Goal: Task Accomplishment & Management: Use online tool/utility

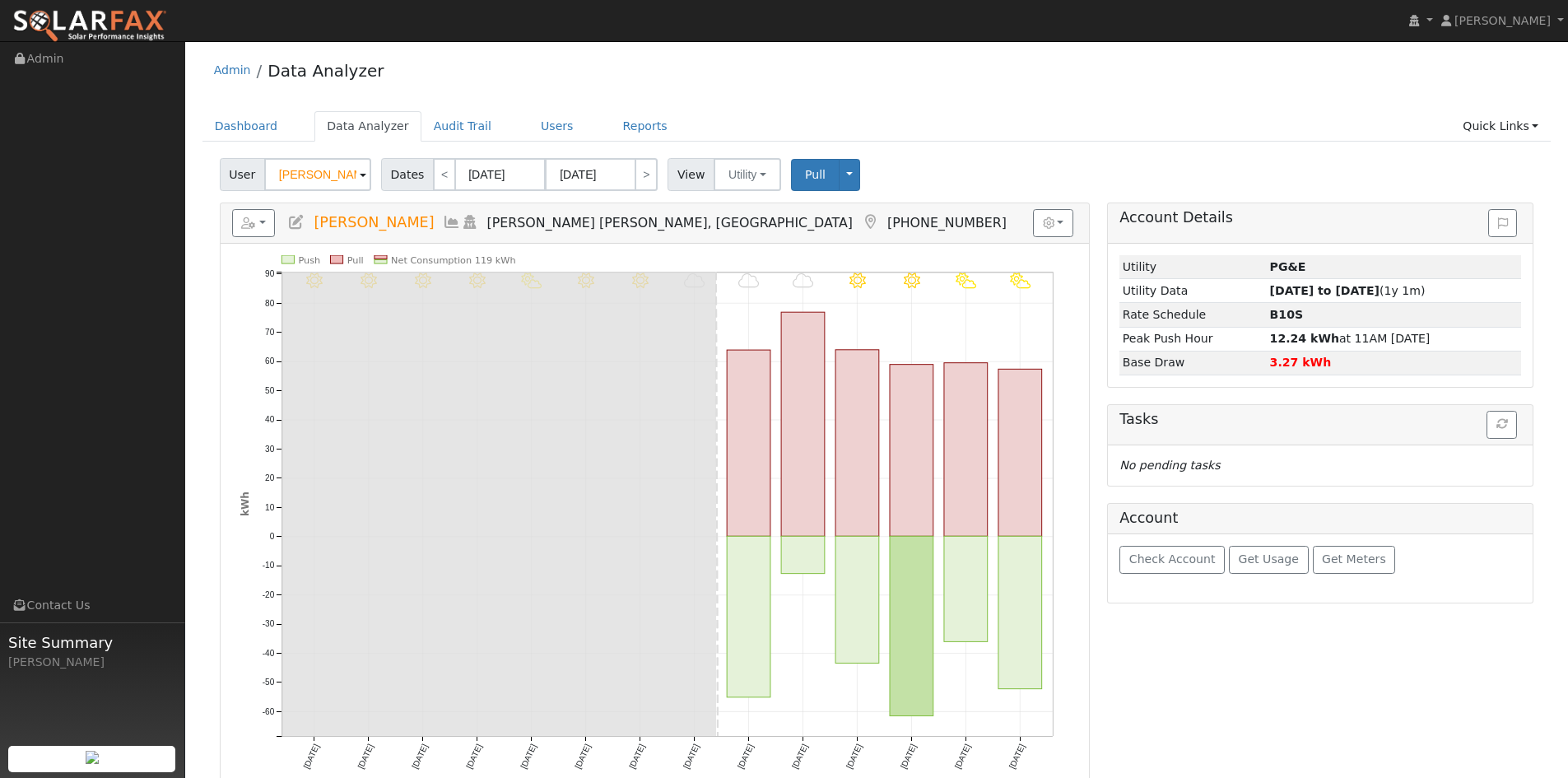
drag, startPoint x: 1083, startPoint y: 431, endPoint x: 1090, endPoint y: 425, distance: 9.2
drag, startPoint x: 1090, startPoint y: 425, endPoint x: 961, endPoint y: 167, distance: 288.5
click at [962, 166] on div "User Jeff Mayo Account Mayo Family ... Mayo Family Wines Solar Farm 13101 Arnol…" at bounding box center [877, 171] width 1320 height 38
click at [754, 178] on button "Utility" at bounding box center [748, 174] width 67 height 33
click at [752, 233] on link "Solar" at bounding box center [768, 234] width 114 height 23
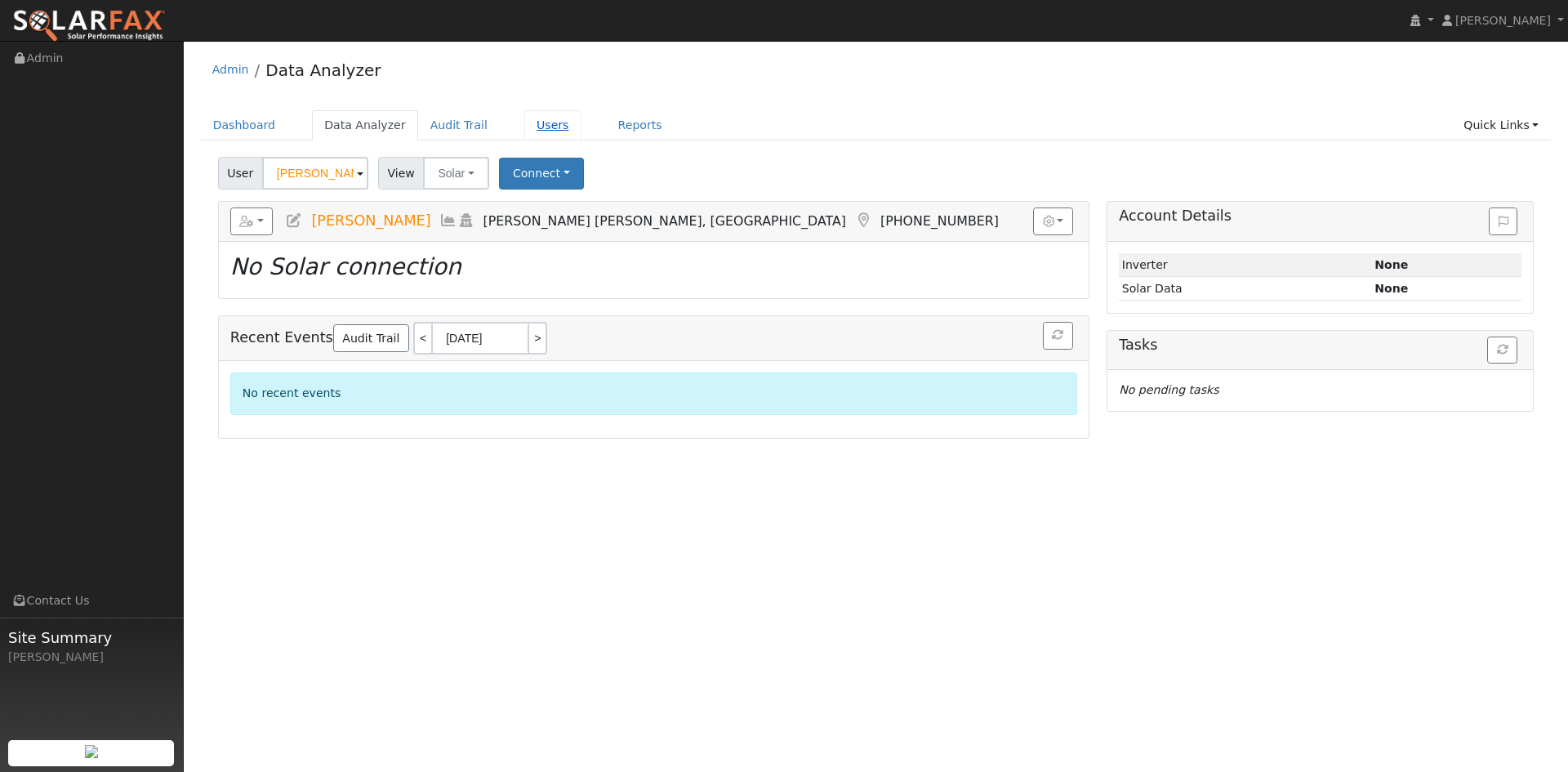
click at [527, 128] on link "Users" at bounding box center [553, 125] width 57 height 30
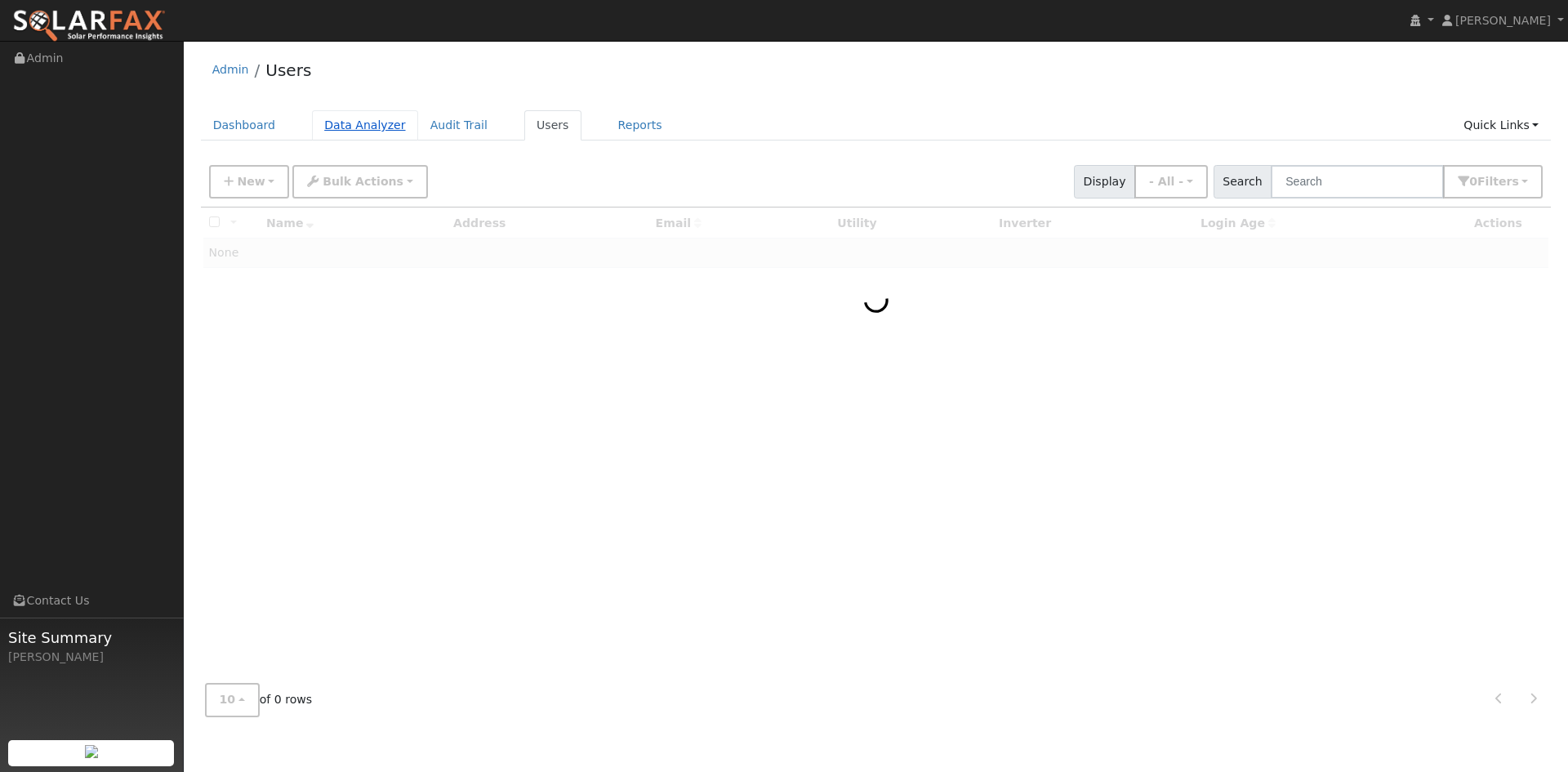
click at [380, 133] on link "Data Analyzer" at bounding box center [365, 125] width 107 height 30
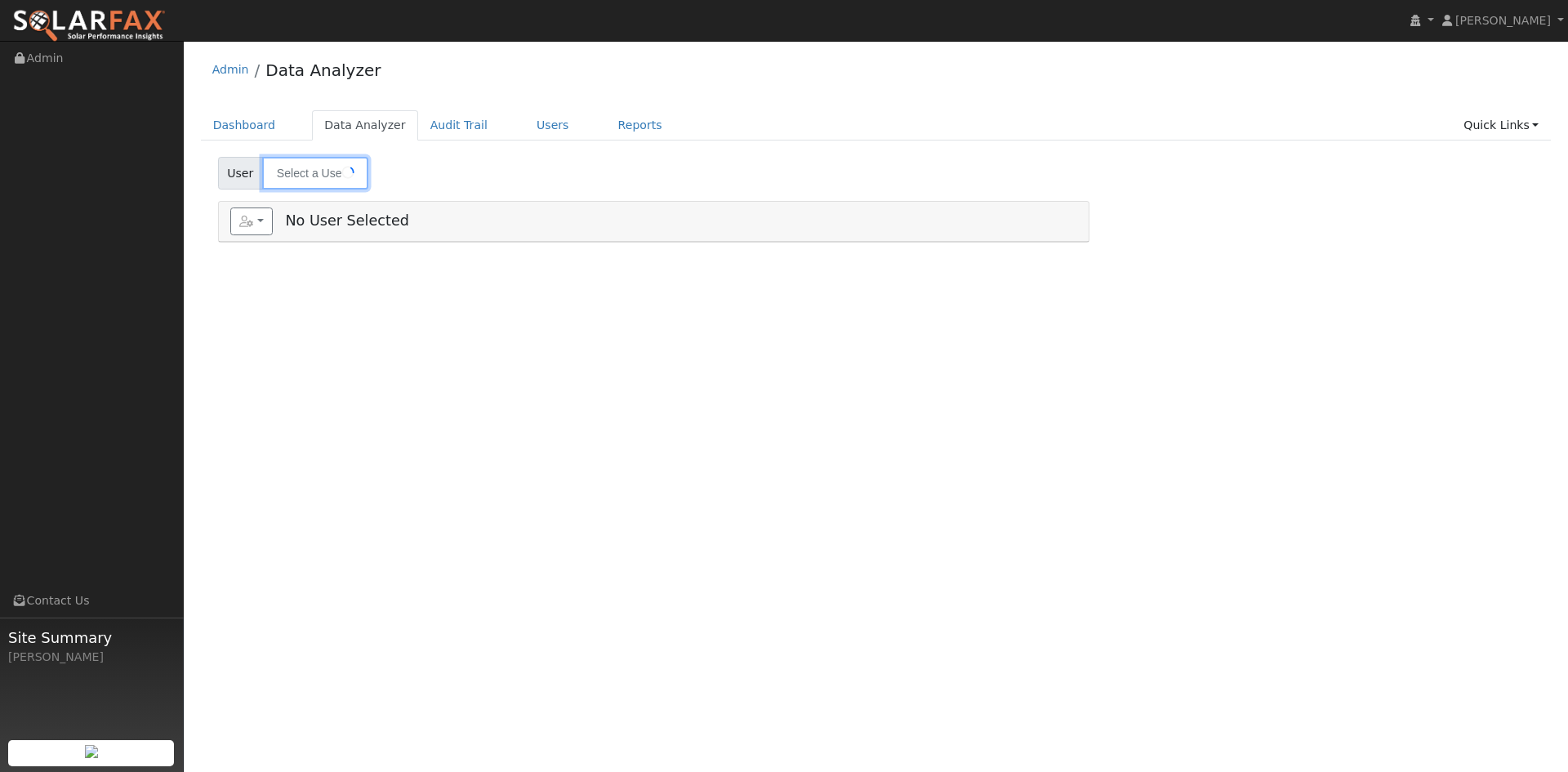
type input "[PERSON_NAME]"
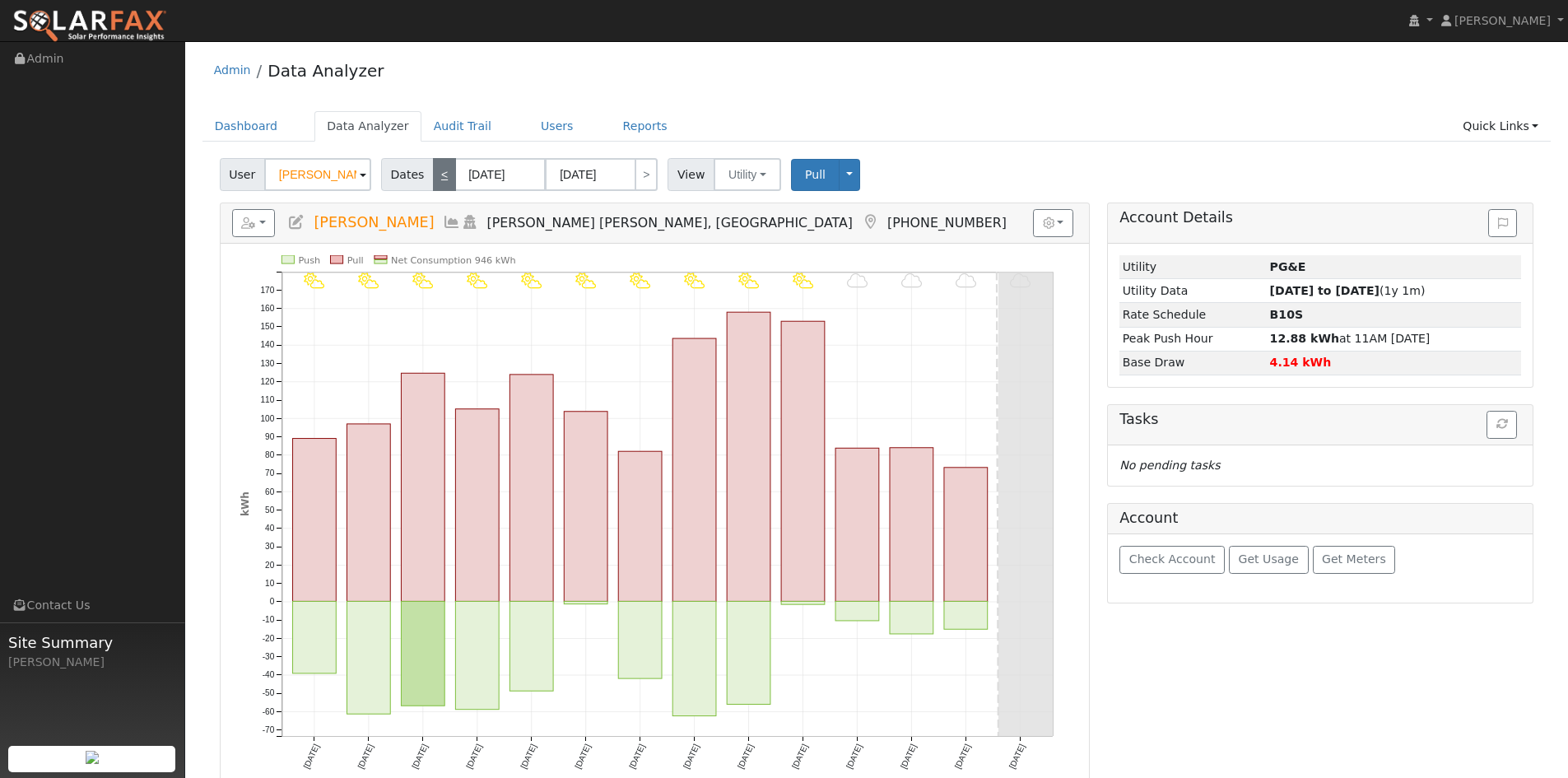
click at [443, 178] on link "<" at bounding box center [444, 174] width 23 height 33
type input "[DATE]"
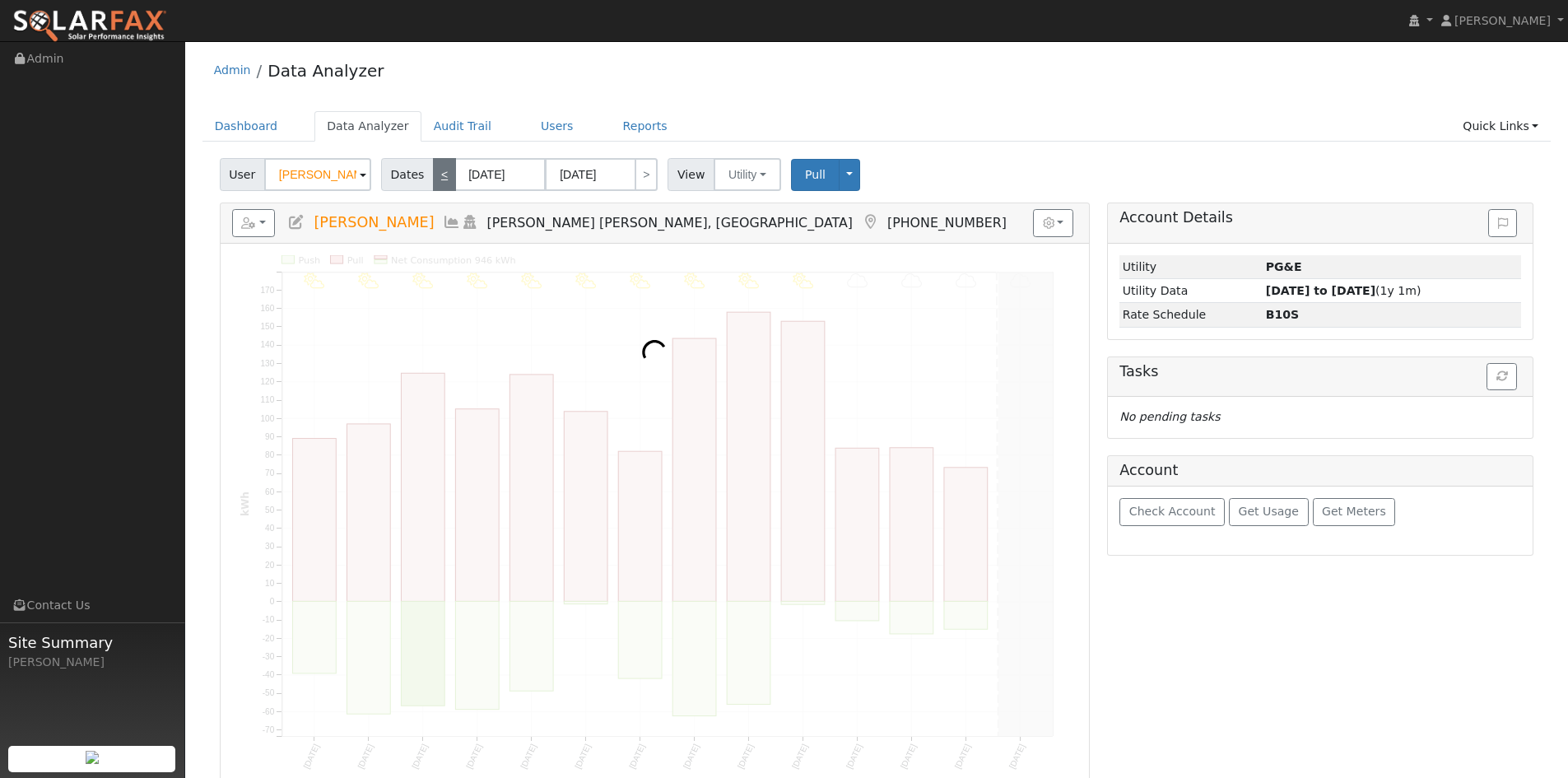
click at [443, 178] on link "<" at bounding box center [444, 174] width 23 height 33
type input "[DATE]"
click at [443, 178] on link "<" at bounding box center [444, 174] width 23 height 33
type input "[DATE]"
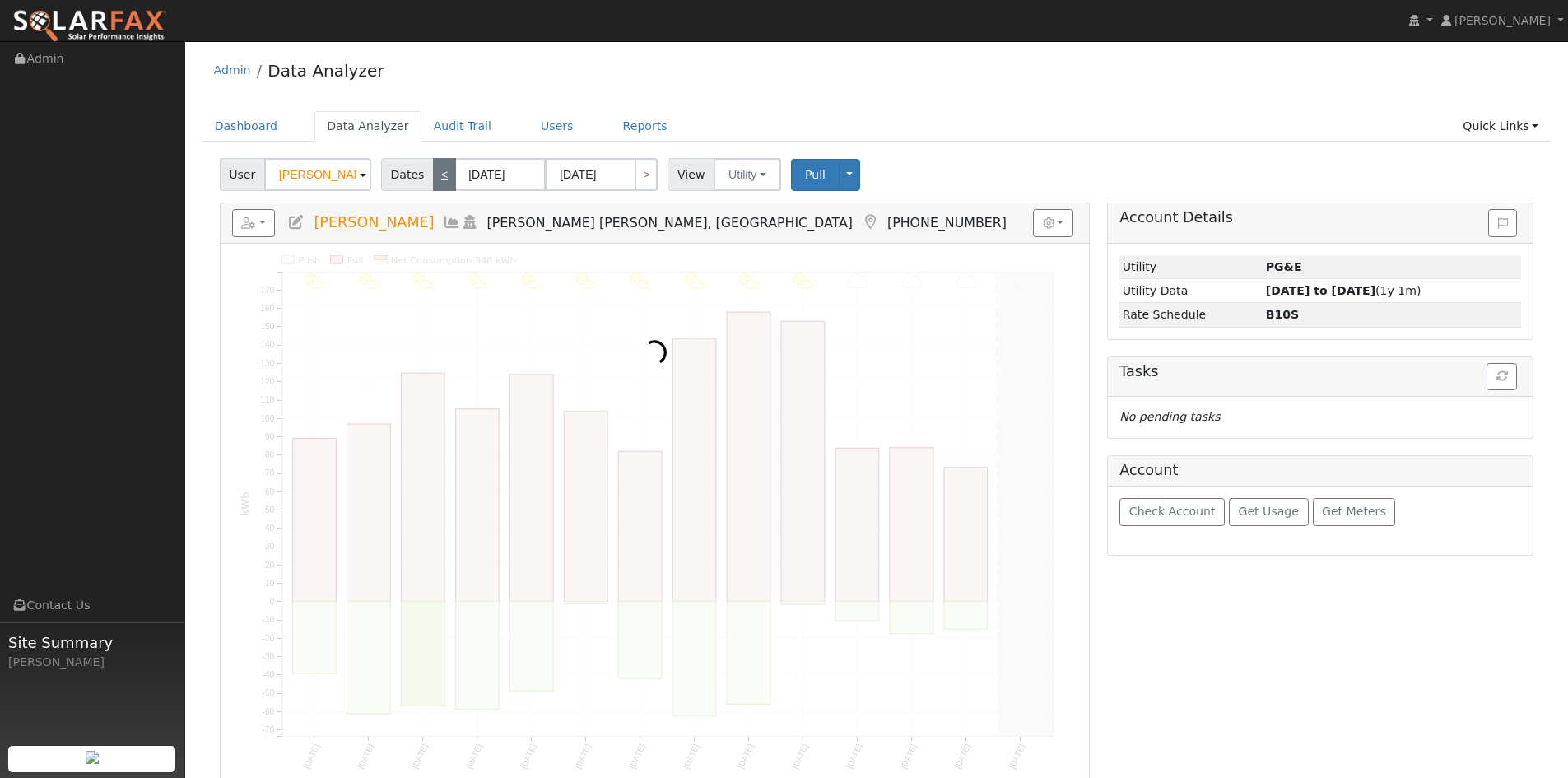
type input "[DATE]"
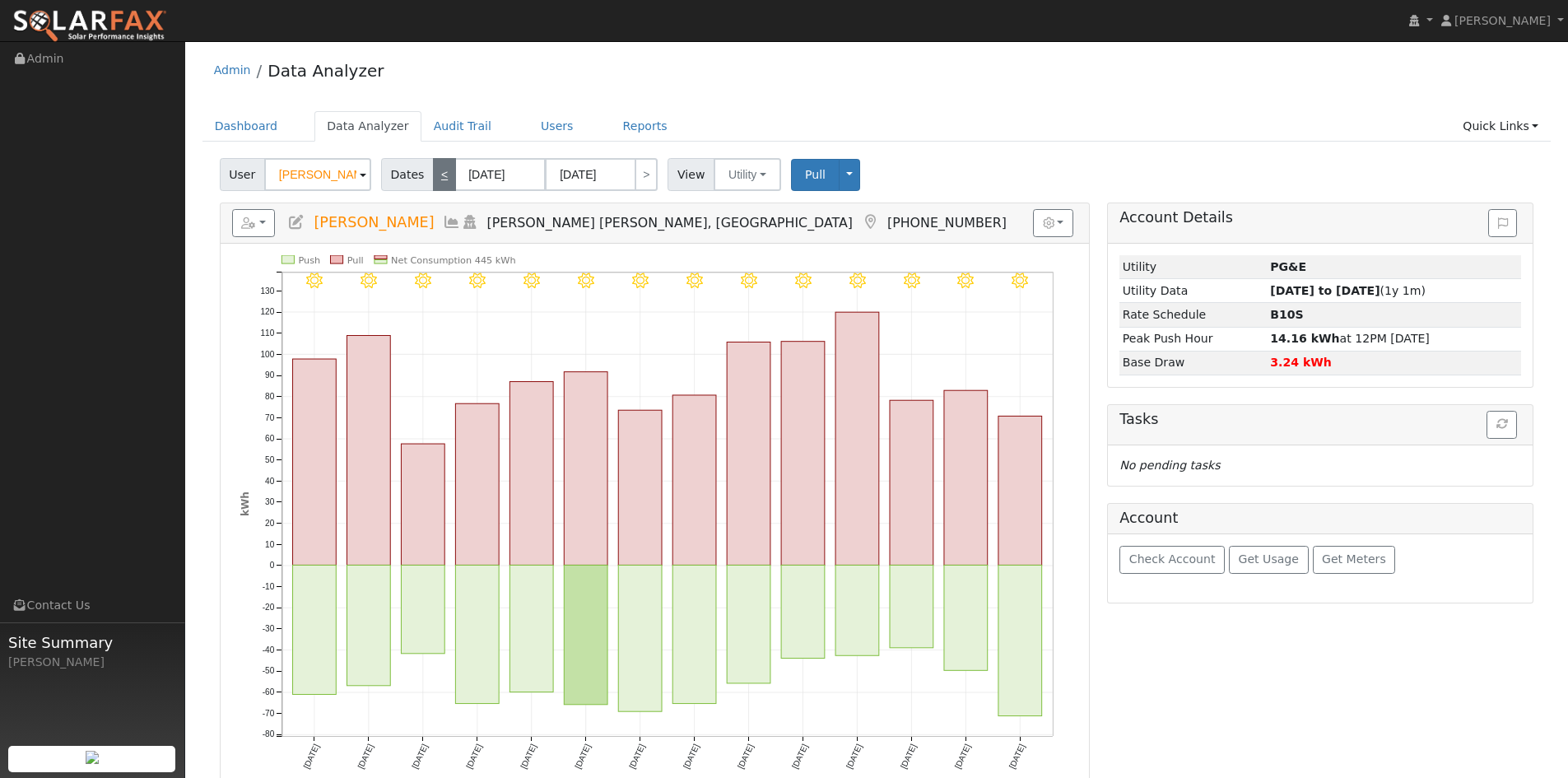
click at [443, 178] on link "<" at bounding box center [444, 174] width 23 height 33
type input "[DATE]"
click at [443, 178] on link "<" at bounding box center [444, 174] width 23 height 33
type input "[DATE]"
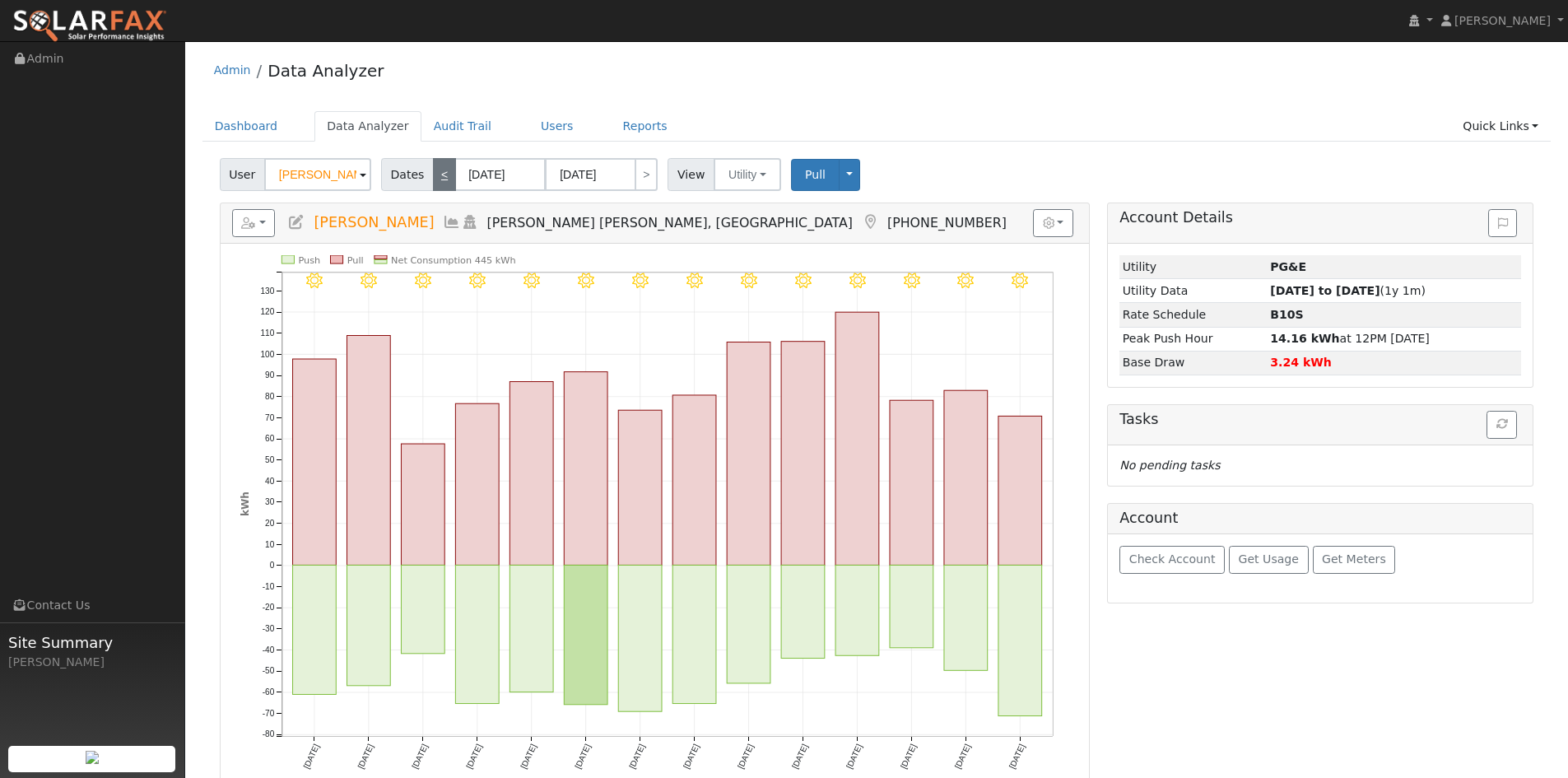
type input "[DATE]"
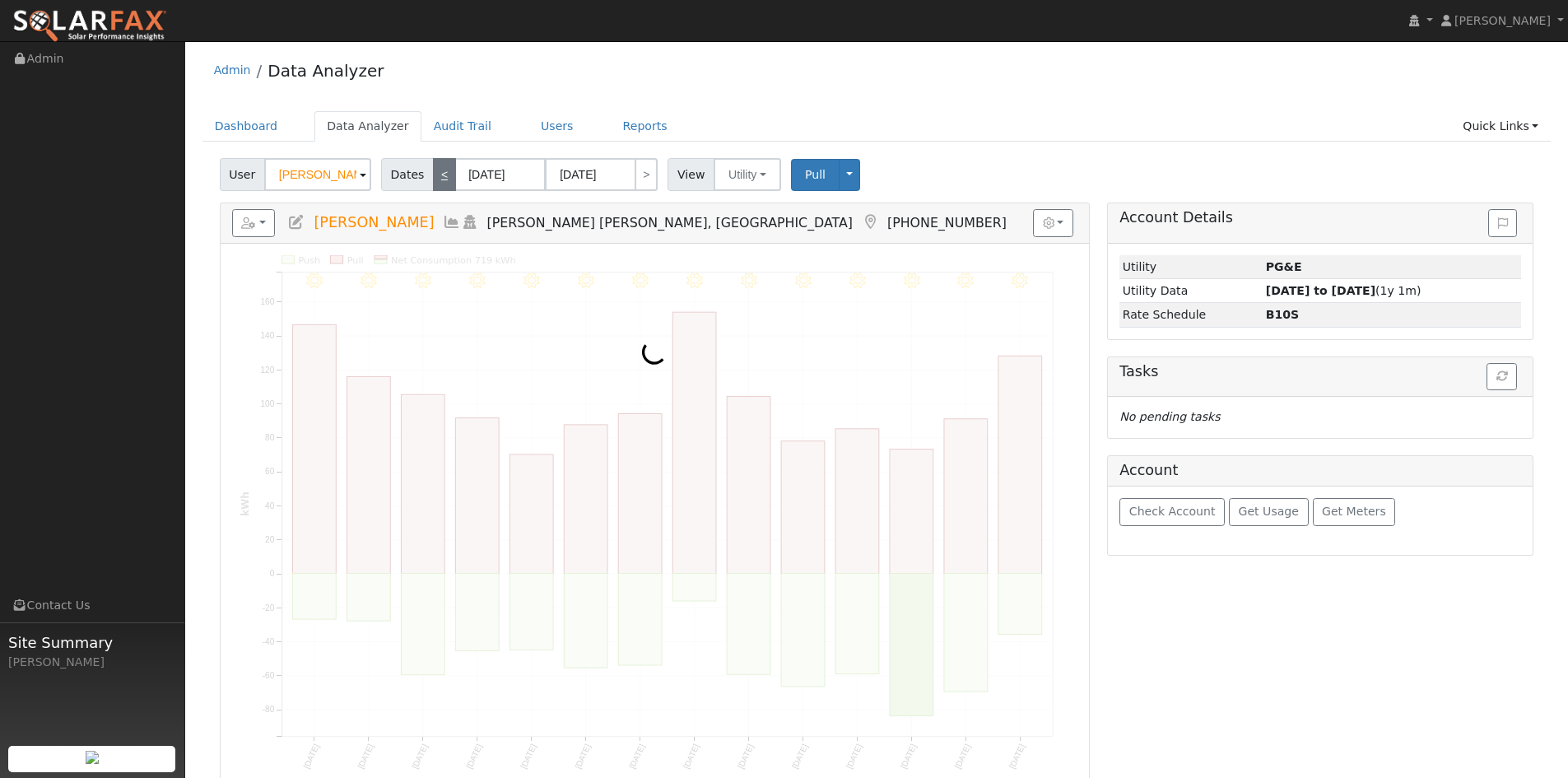
click at [443, 178] on link "<" at bounding box center [444, 174] width 23 height 33
type input "[DATE]"
click at [443, 178] on link "<" at bounding box center [444, 174] width 23 height 33
type input "[DATE]"
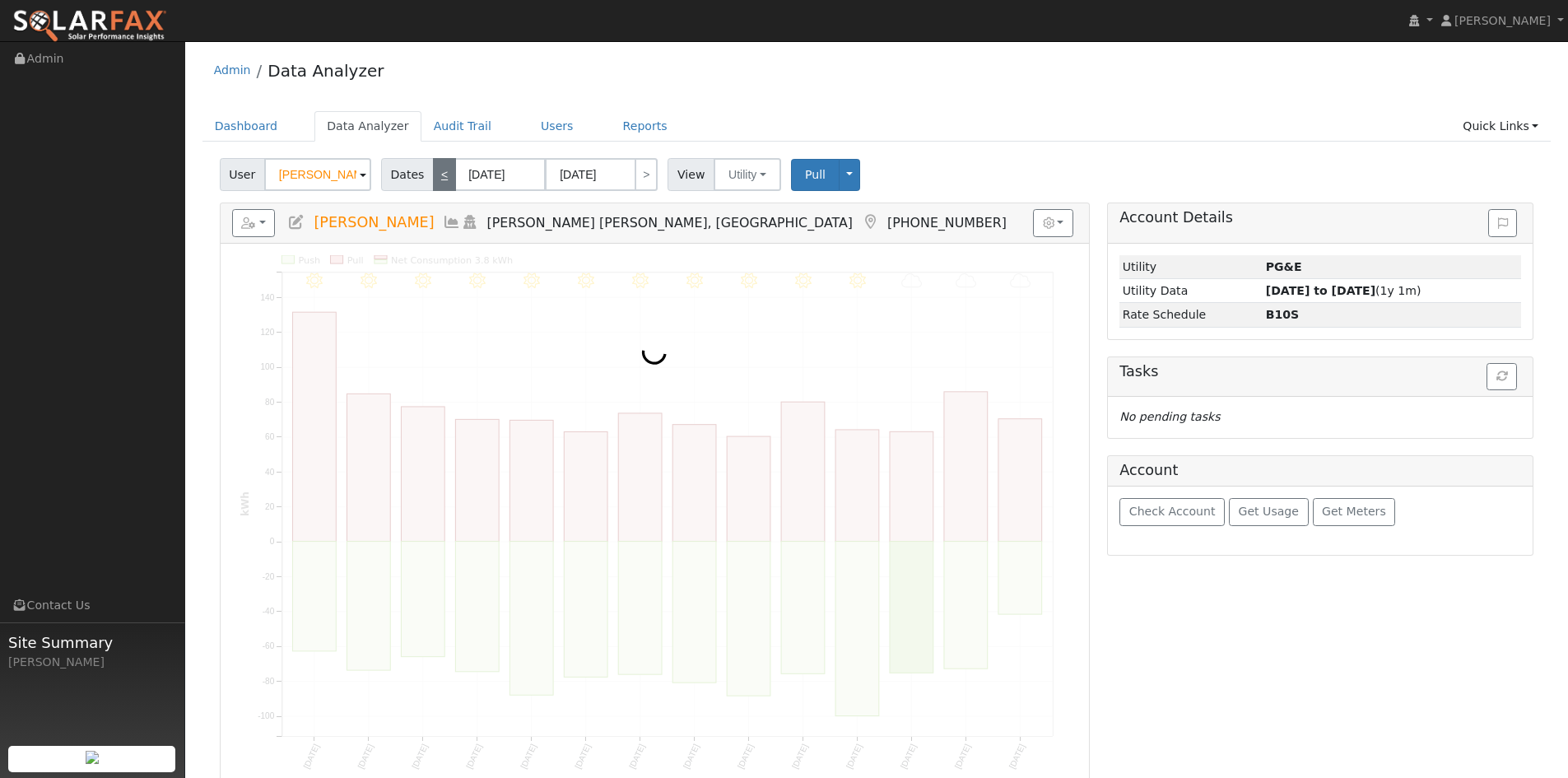
type input "[DATE]"
click at [443, 178] on link "<" at bounding box center [444, 174] width 23 height 33
type input "[DATE]"
click at [443, 178] on link "<" at bounding box center [444, 174] width 23 height 33
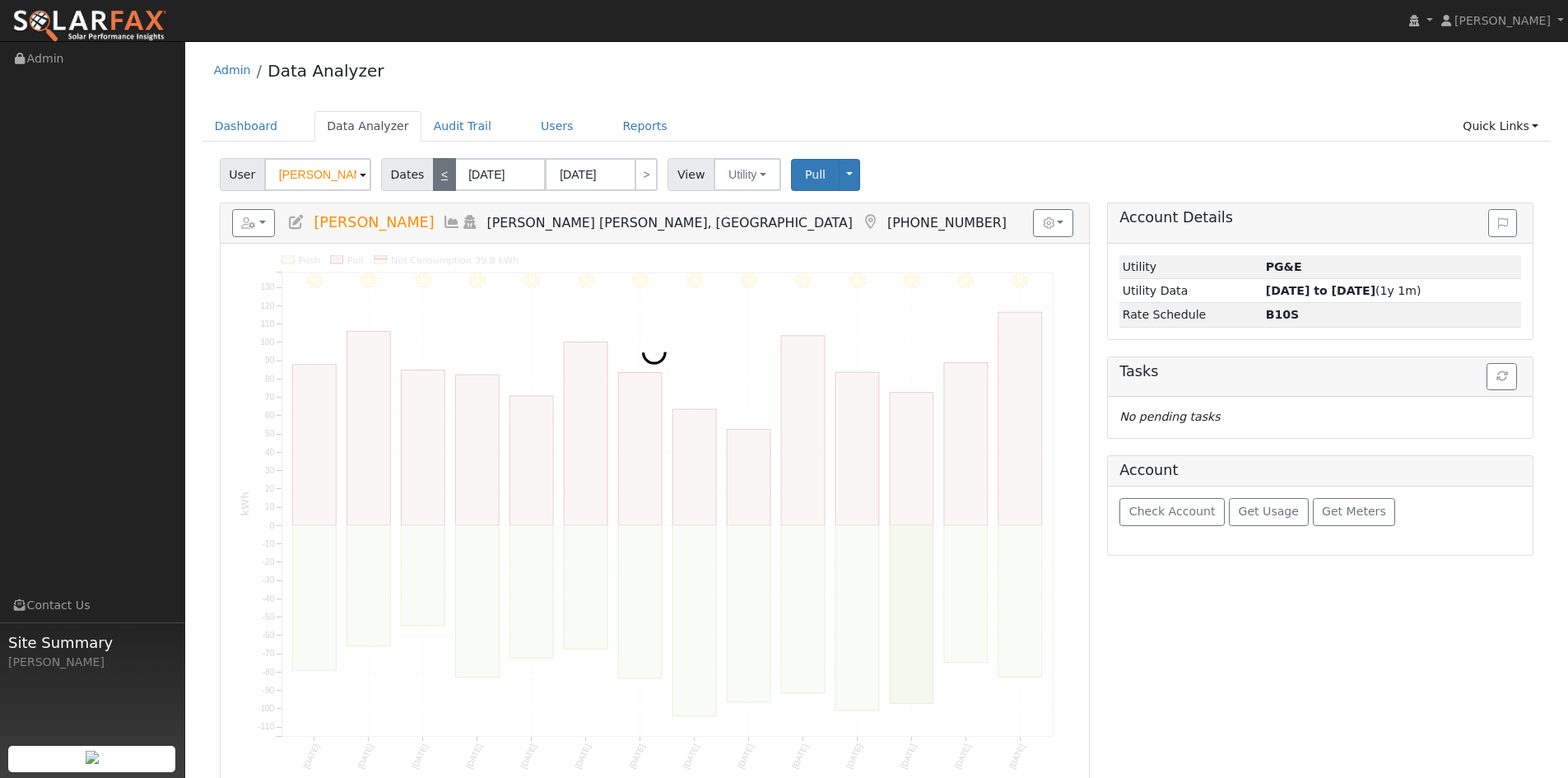
type input "[DATE]"
click at [443, 178] on link "<" at bounding box center [444, 174] width 23 height 33
type input "[DATE]"
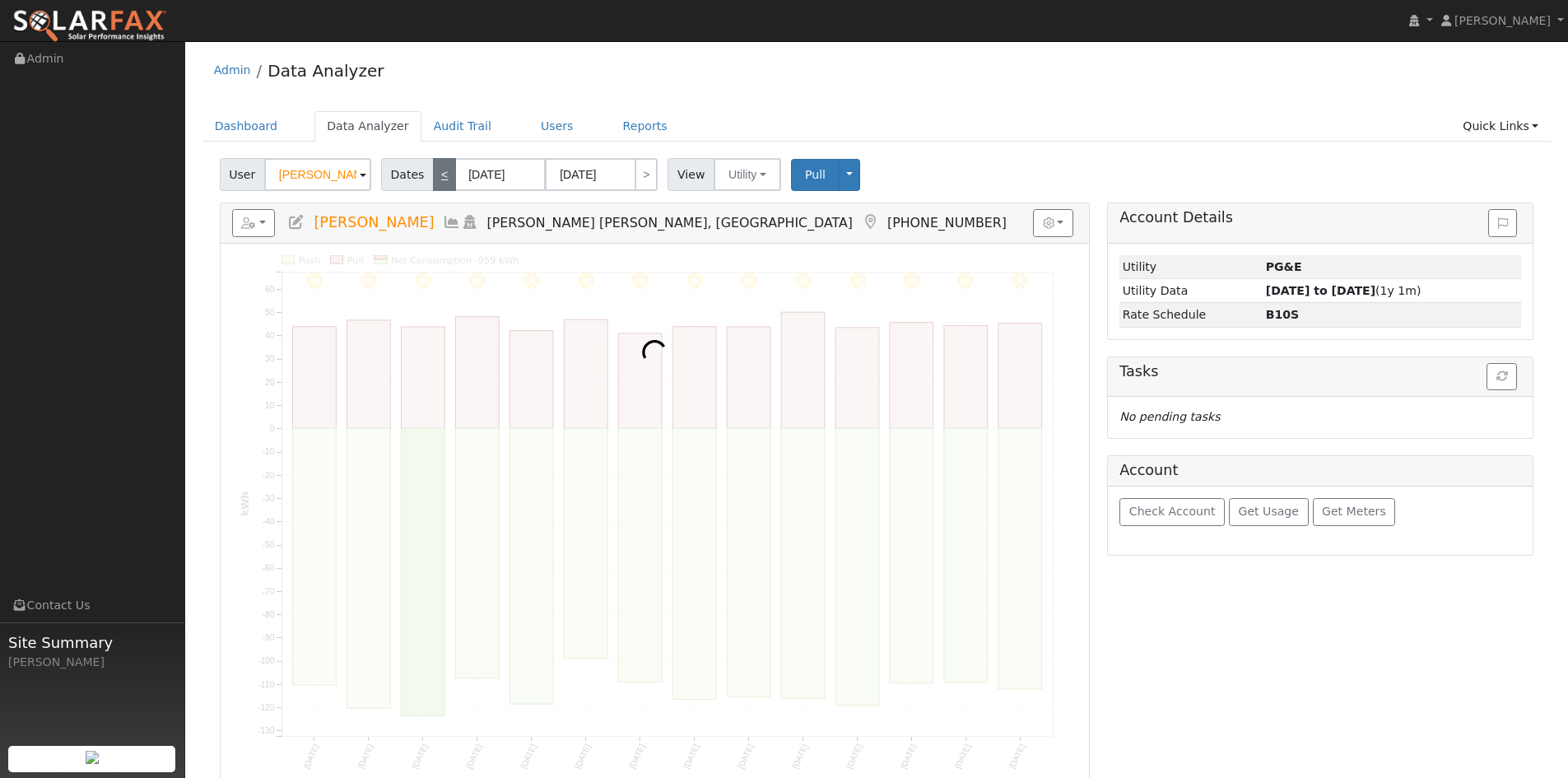
click at [443, 178] on link "<" at bounding box center [444, 174] width 23 height 33
type input "[DATE]"
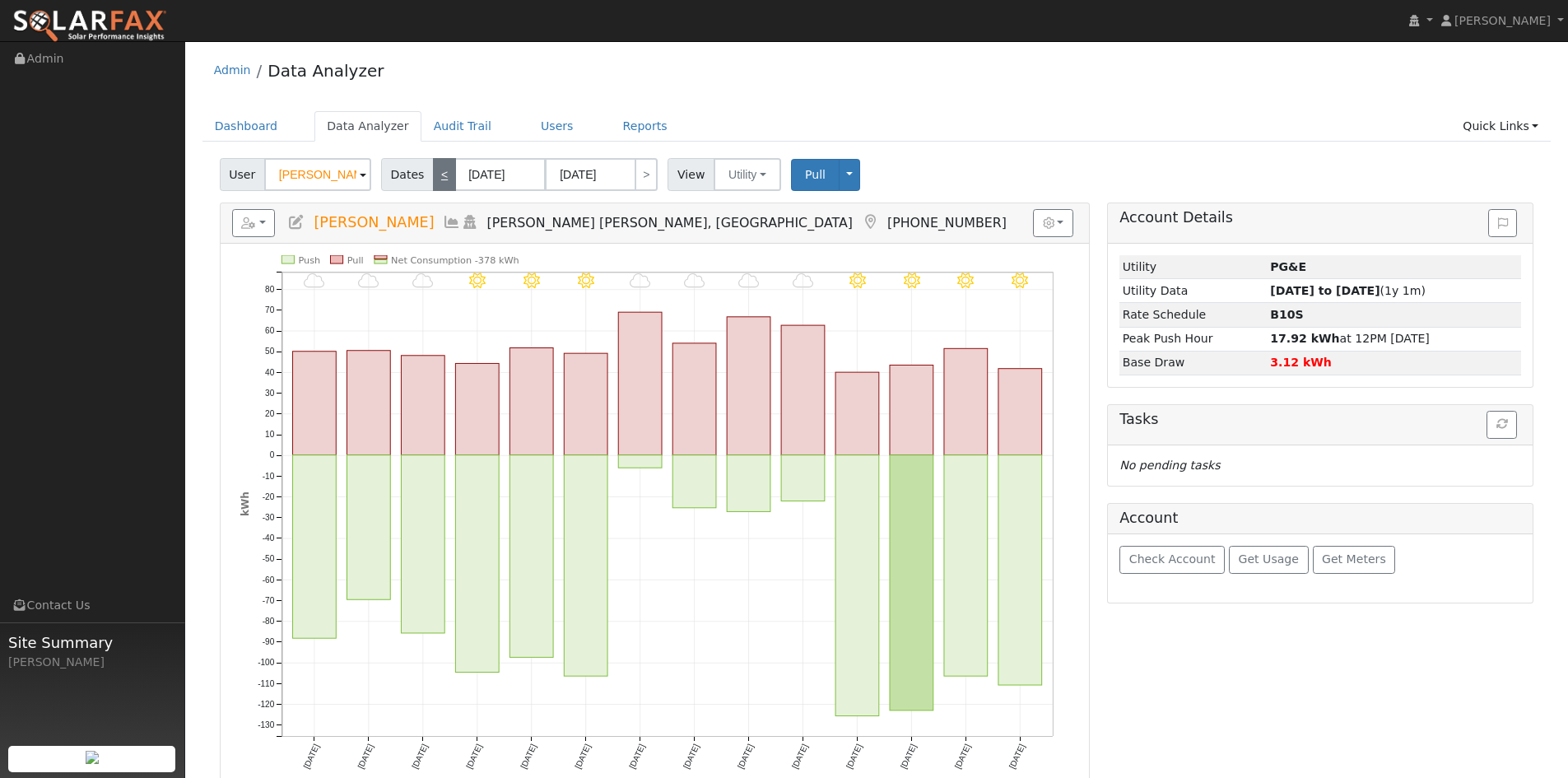
click at [443, 178] on link "<" at bounding box center [444, 174] width 23 height 33
type input "[DATE]"
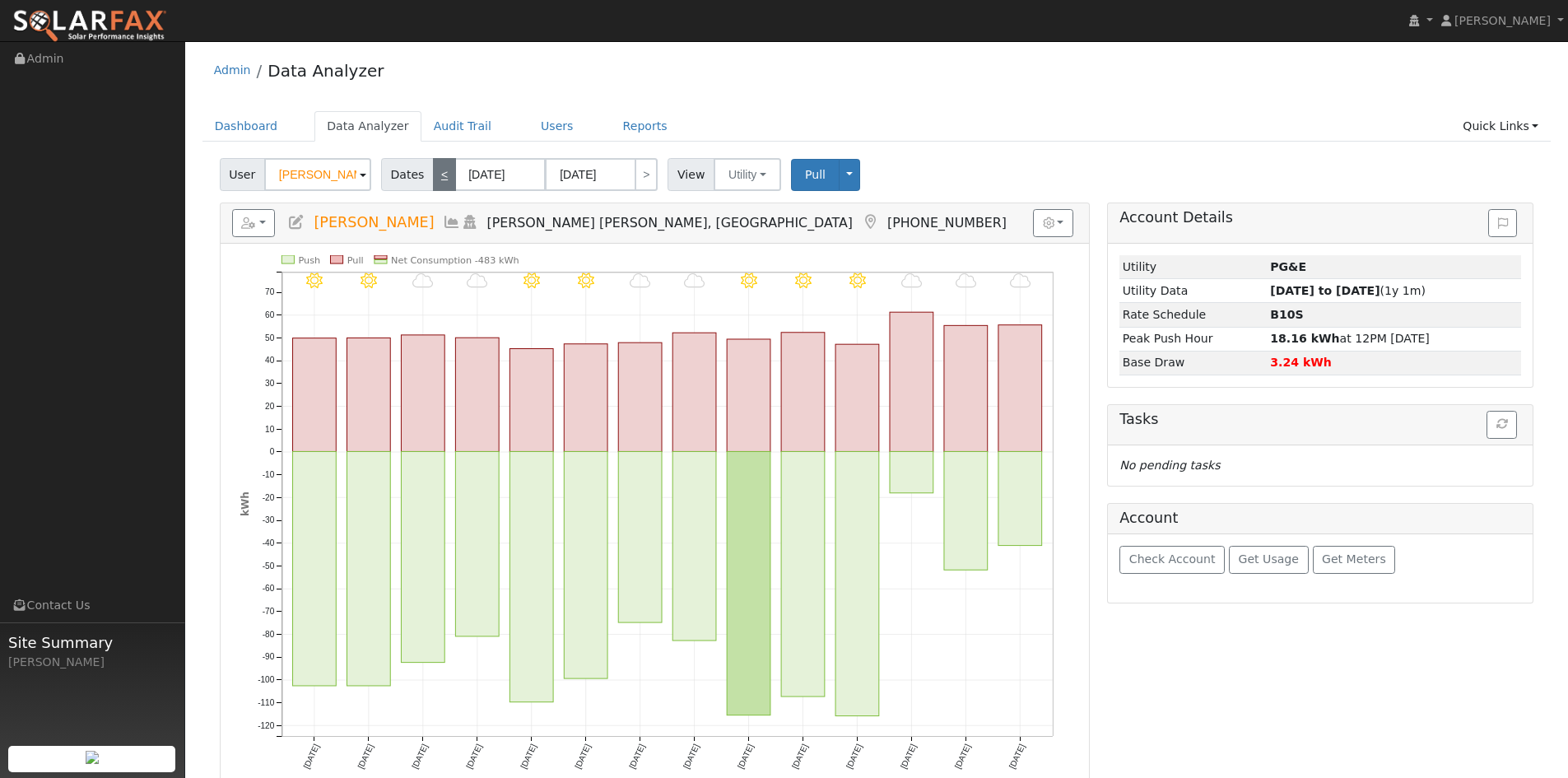
click at [443, 178] on link "<" at bounding box center [444, 174] width 23 height 33
type input "[DATE]"
click at [443, 178] on link "<" at bounding box center [444, 174] width 23 height 33
type input "[DATE]"
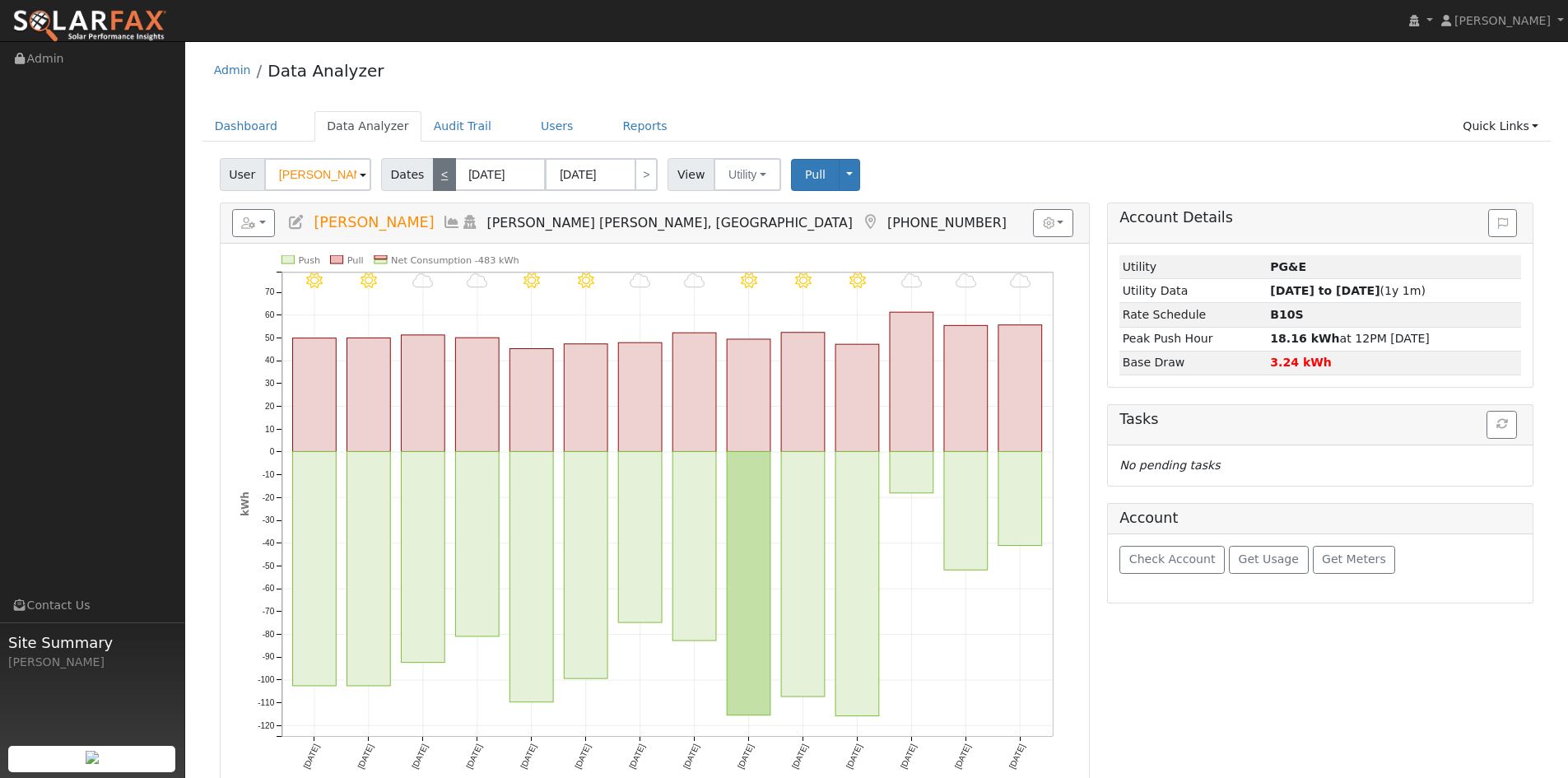
type input "[DATE]"
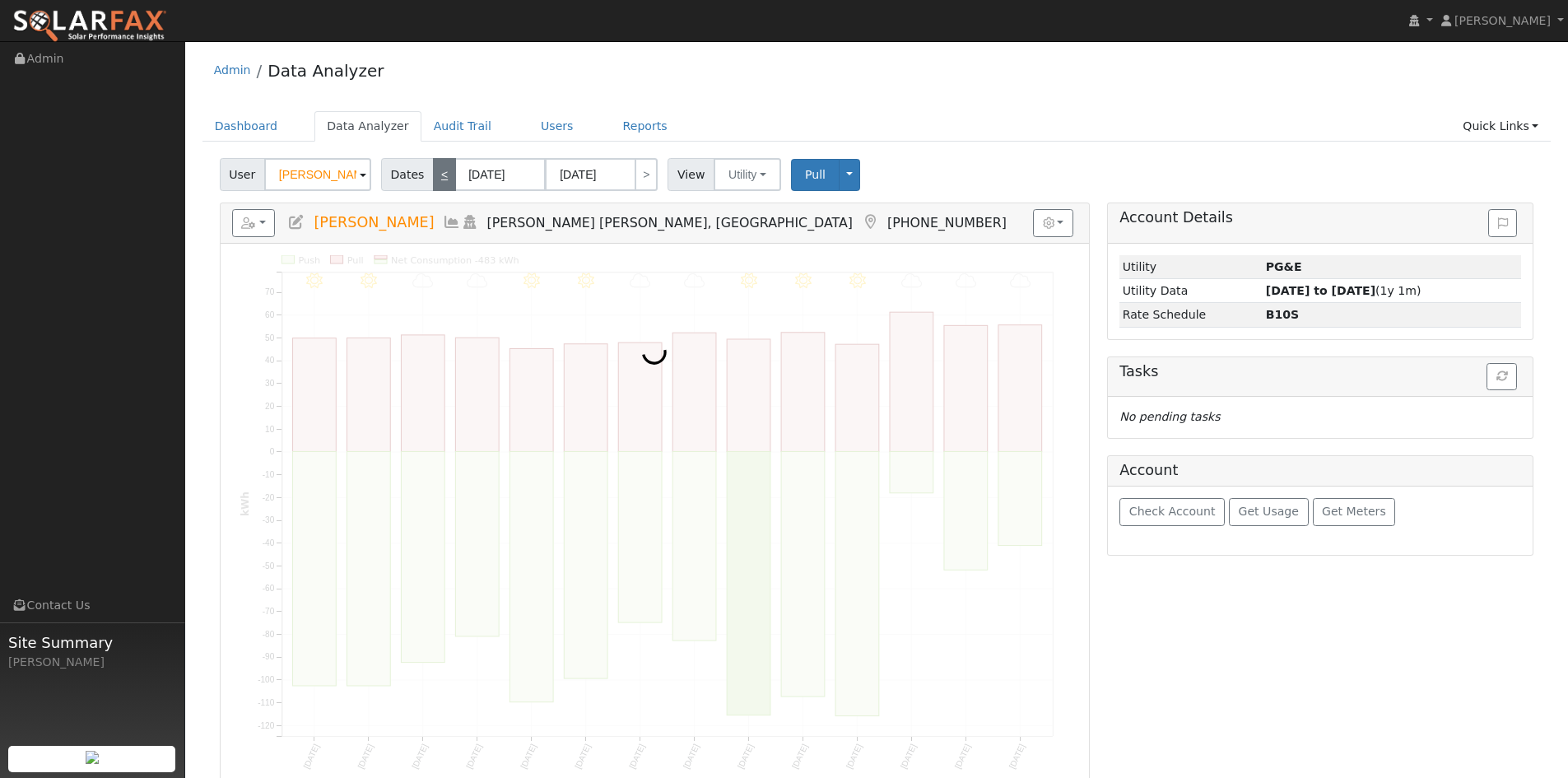
click at [443, 178] on link "<" at bounding box center [444, 174] width 23 height 33
type input "[DATE]"
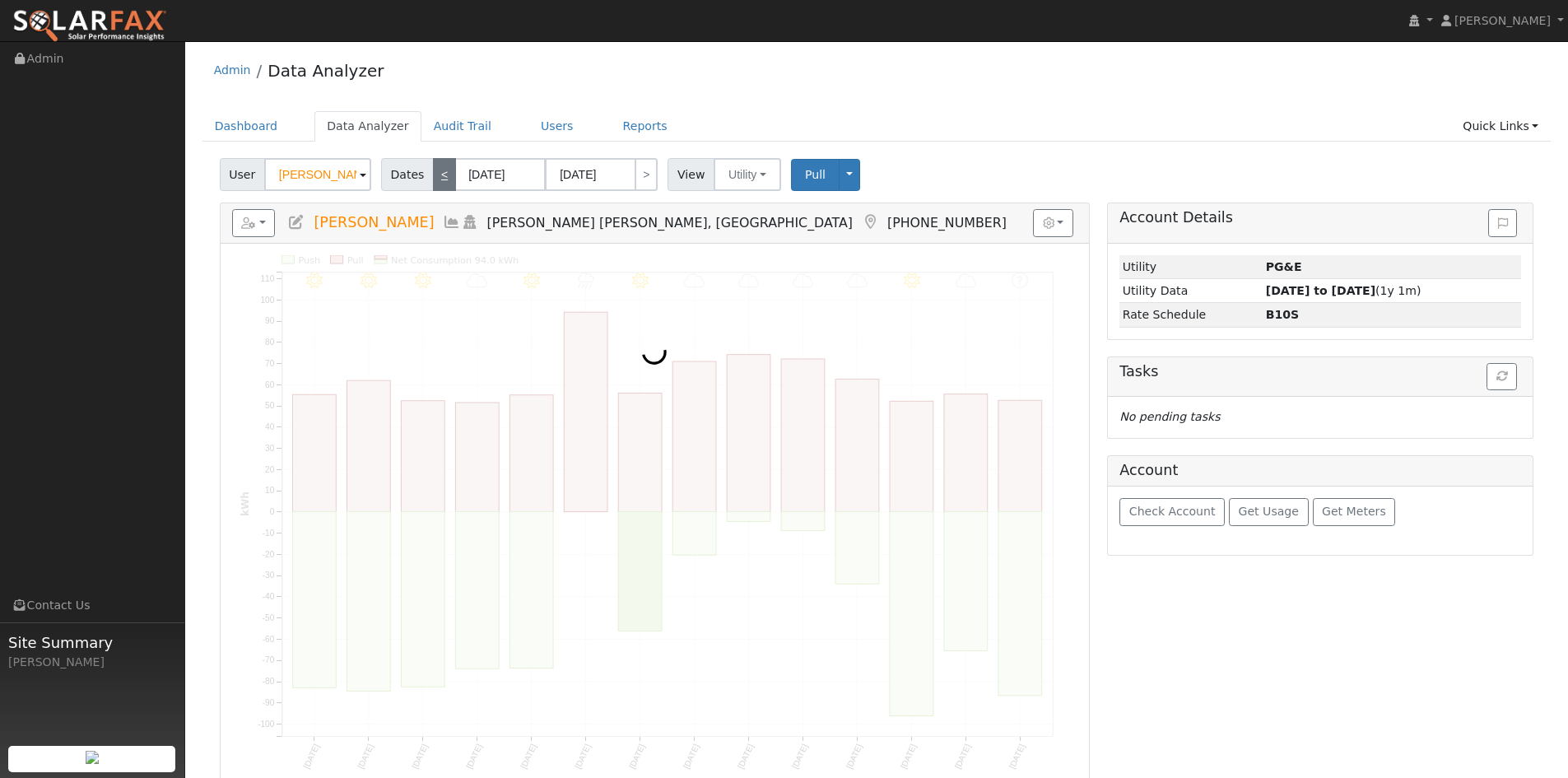
click at [443, 178] on link "<" at bounding box center [444, 174] width 23 height 33
type input "[DATE]"
click at [443, 178] on link "<" at bounding box center [444, 174] width 23 height 33
type input "[DATE]"
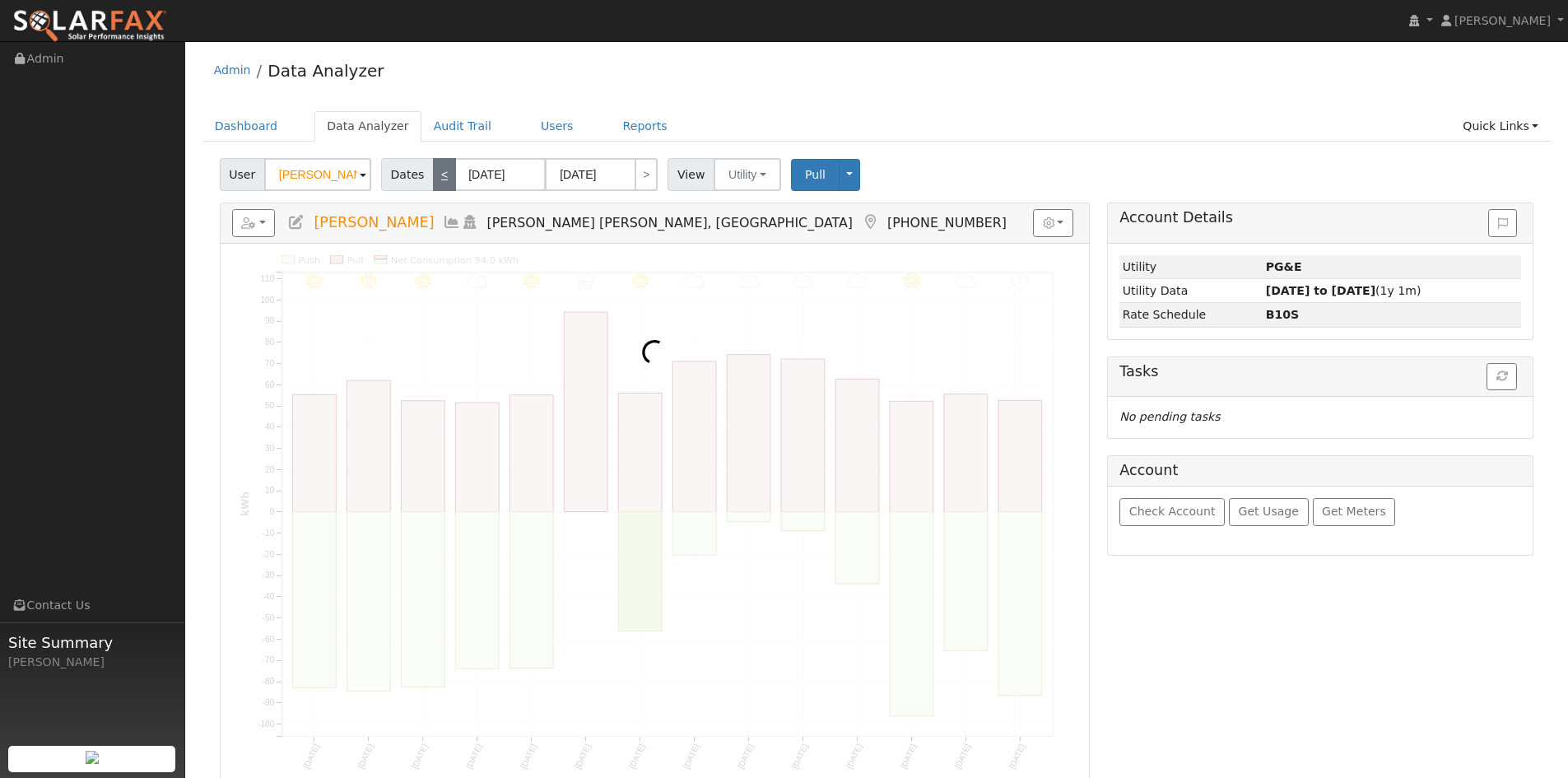
type input "[DATE]"
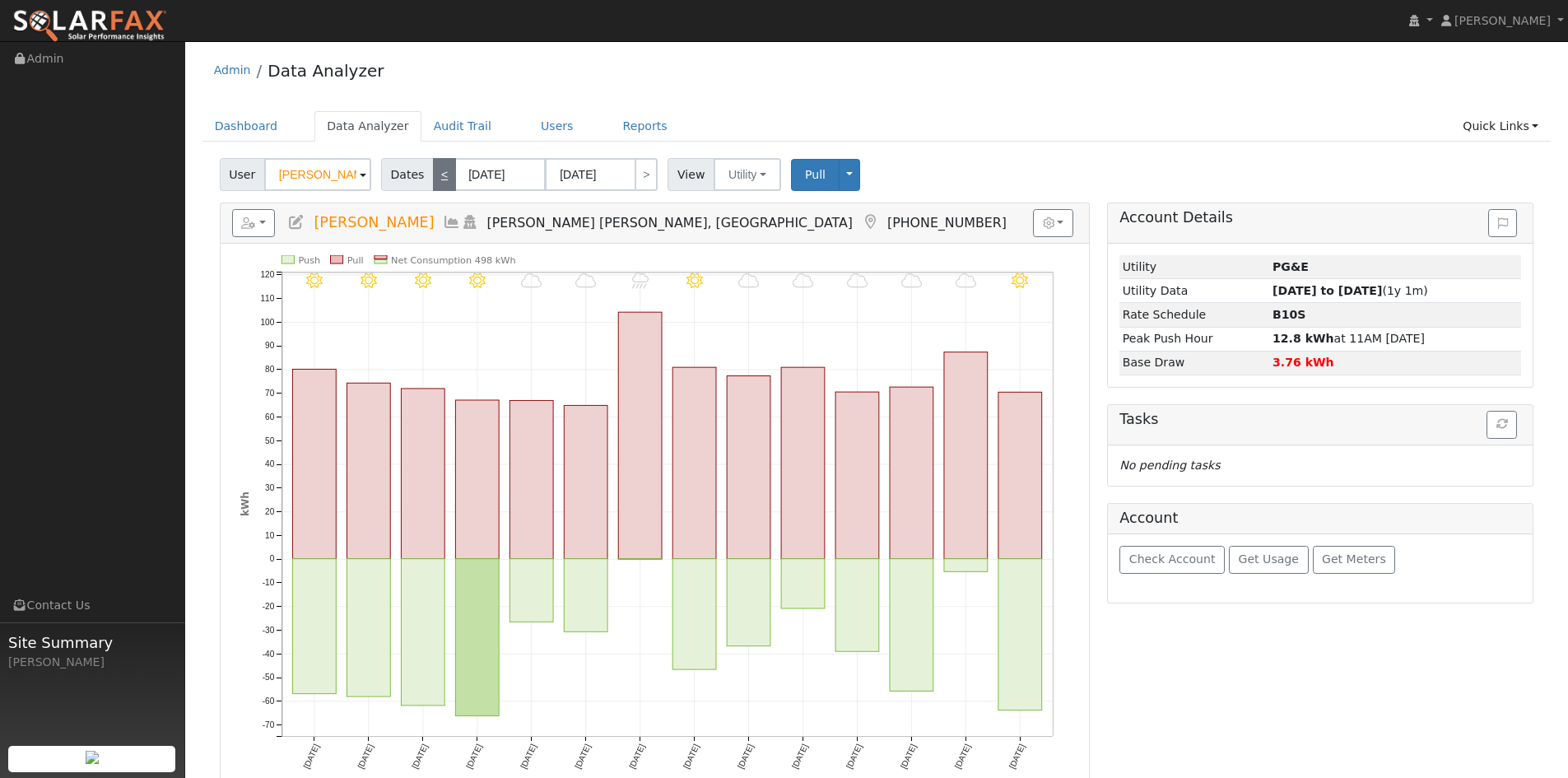
click at [443, 178] on link "<" at bounding box center [444, 174] width 23 height 33
type input "[DATE]"
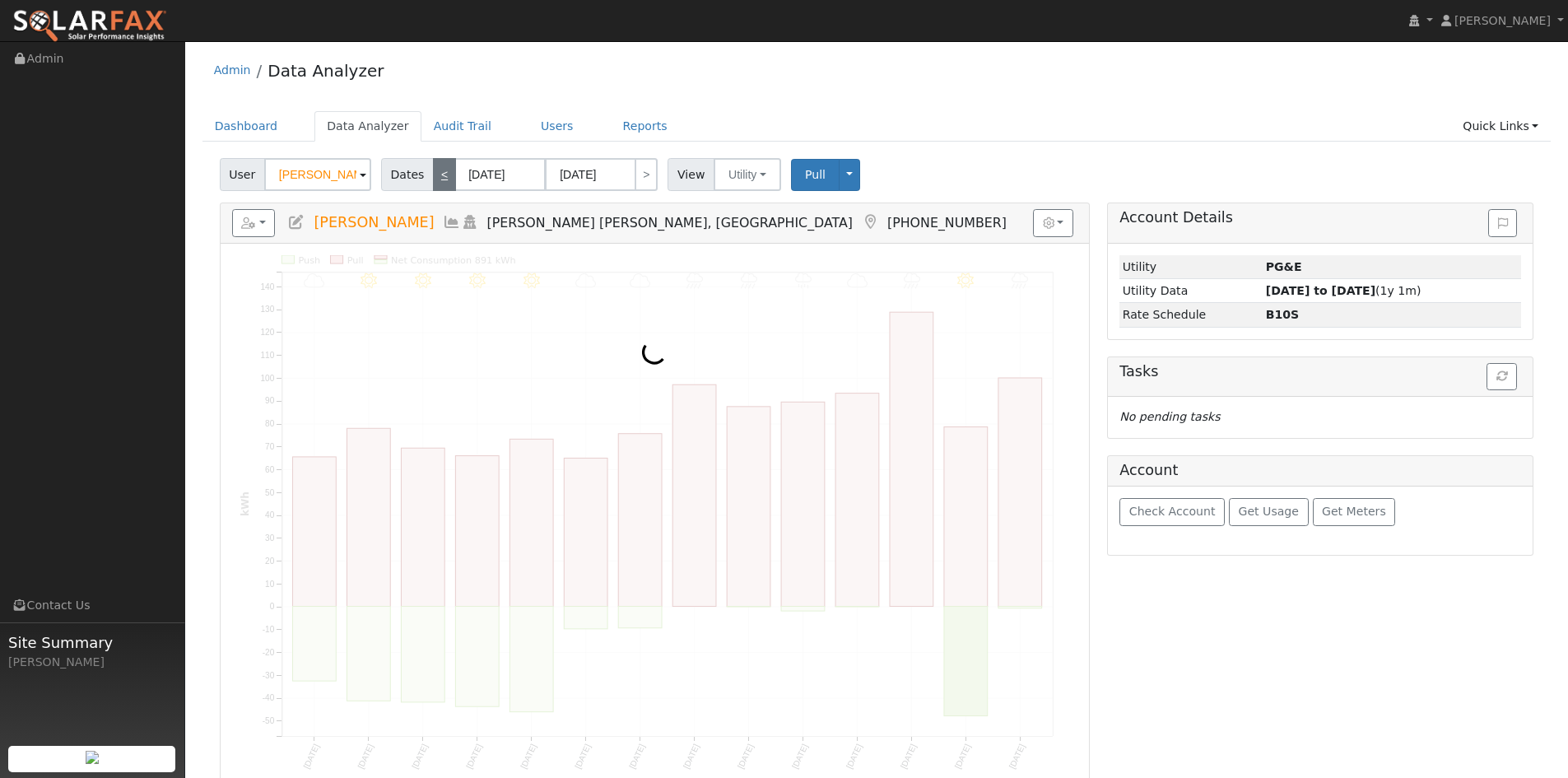
click at [443, 178] on link "<" at bounding box center [444, 174] width 23 height 33
type input "[DATE]"
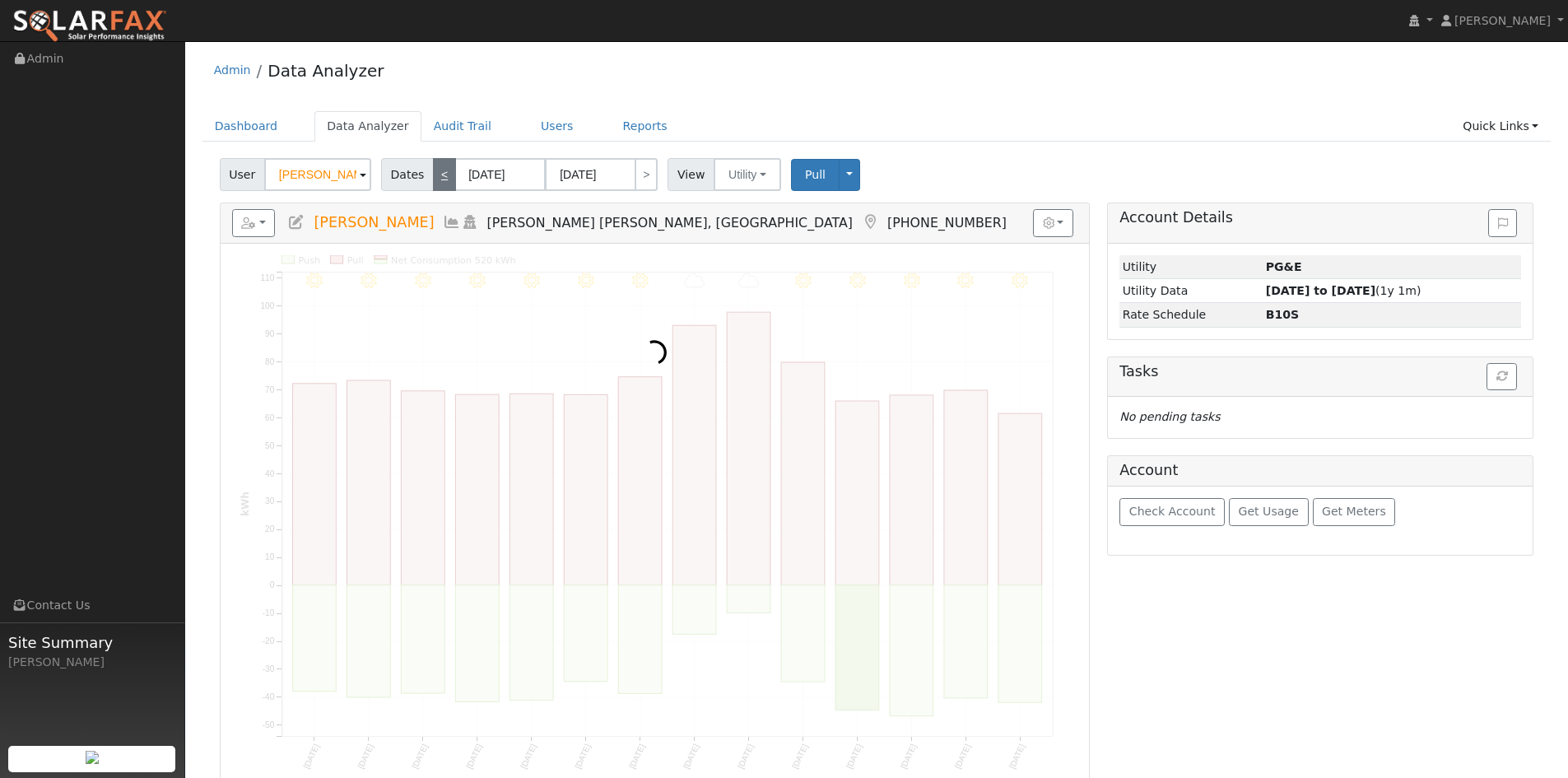
click at [443, 178] on link "<" at bounding box center [444, 174] width 23 height 33
type input "[DATE]"
click at [443, 178] on link "<" at bounding box center [444, 174] width 23 height 33
type input "[DATE]"
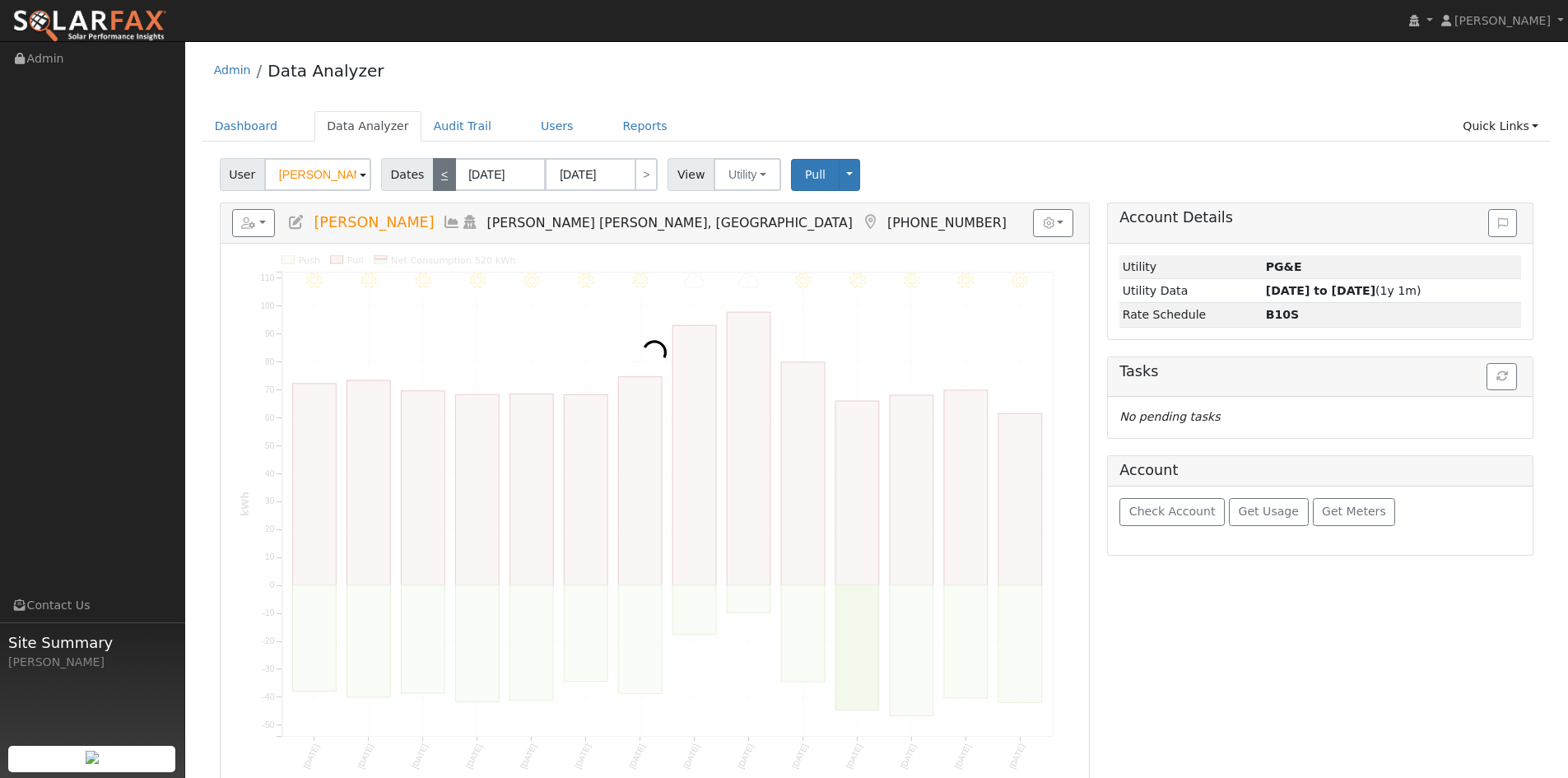
type input "[DATE]"
click at [443, 178] on link "<" at bounding box center [444, 174] width 23 height 33
type input "[DATE]"
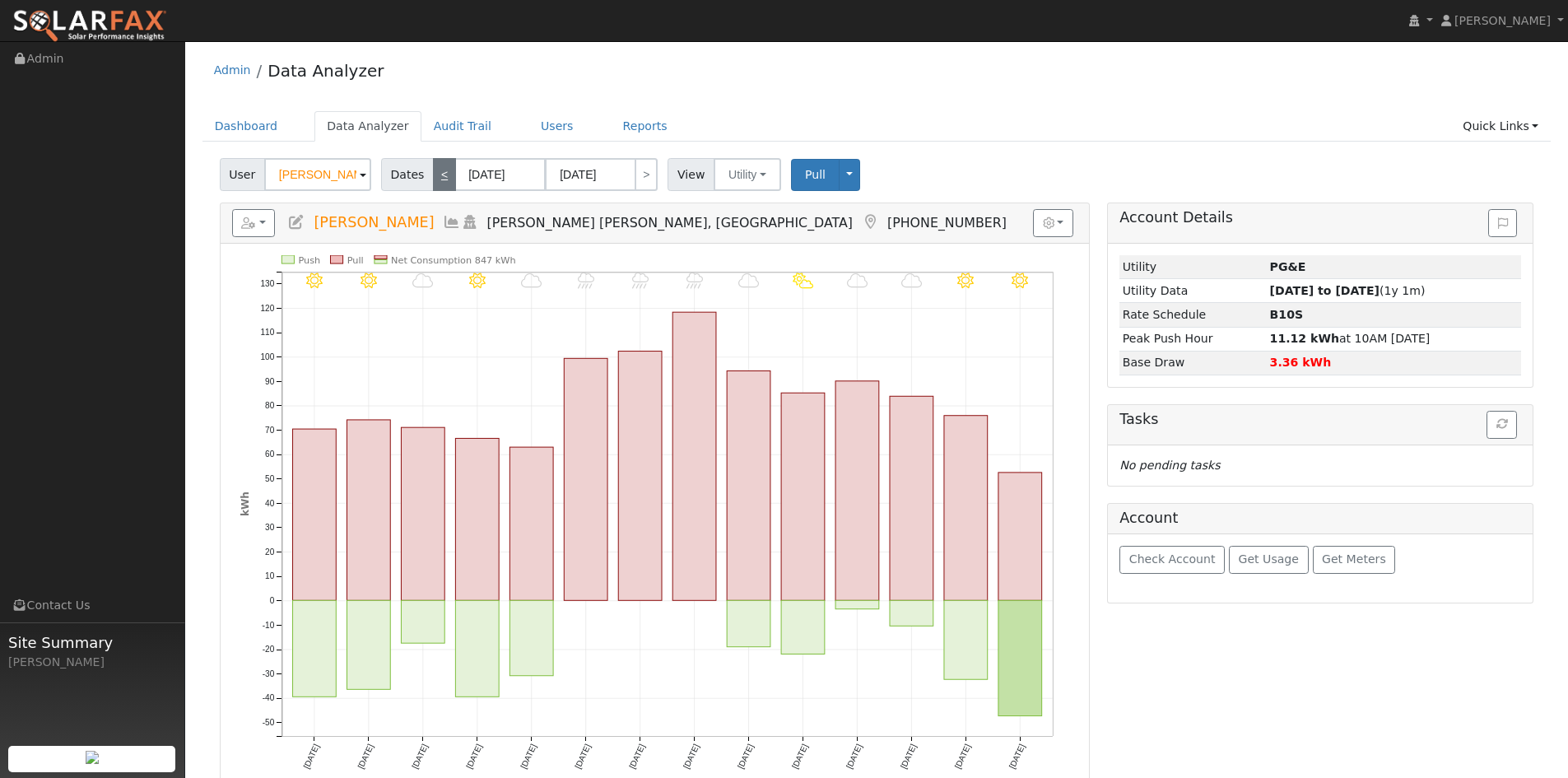
click at [443, 178] on link "<" at bounding box center [444, 174] width 23 height 33
type input "[DATE]"
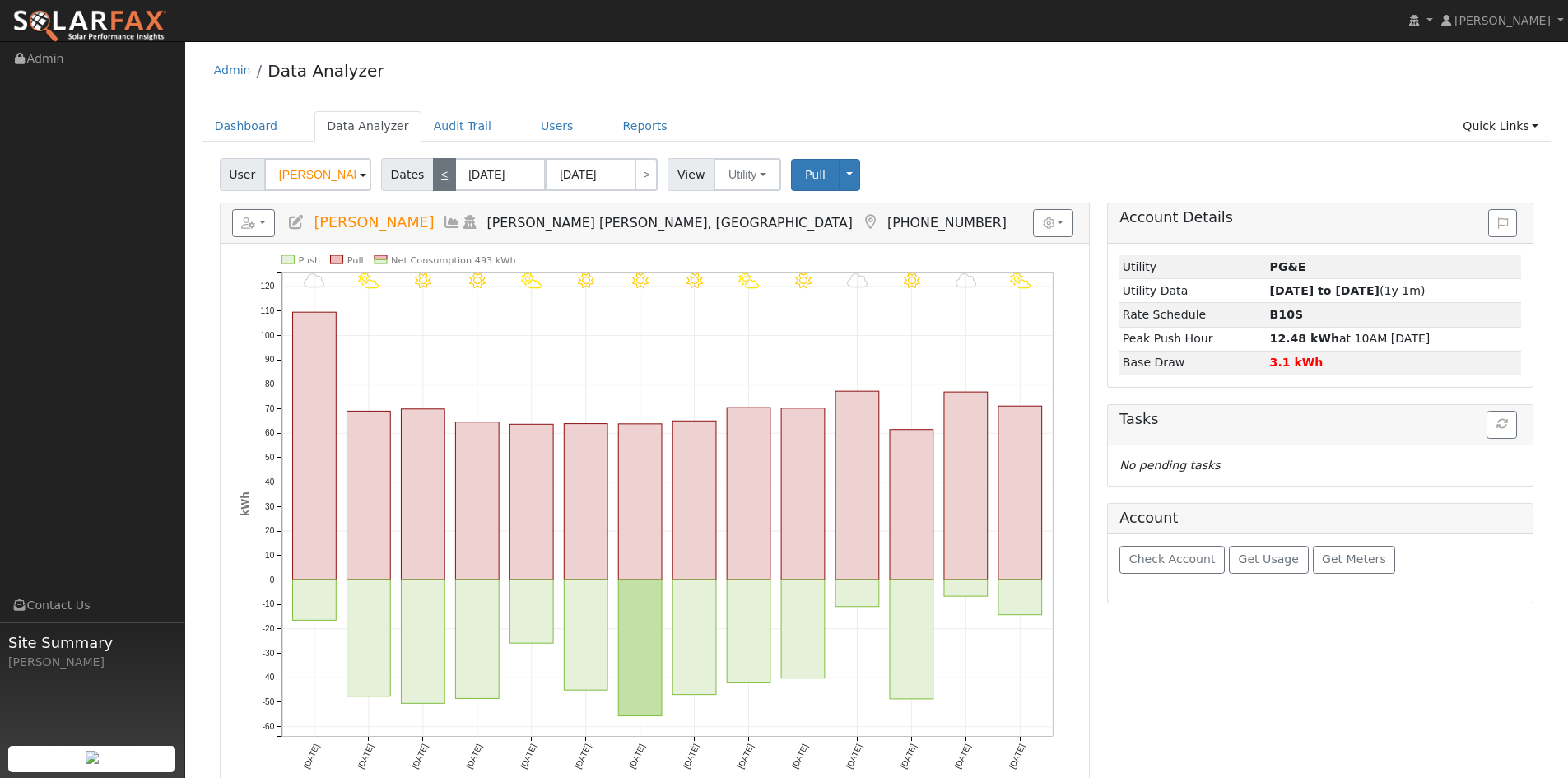
click at [443, 178] on link "<" at bounding box center [444, 174] width 23 height 33
type input "[DATE]"
